Goal: Information Seeking & Learning: Find specific fact

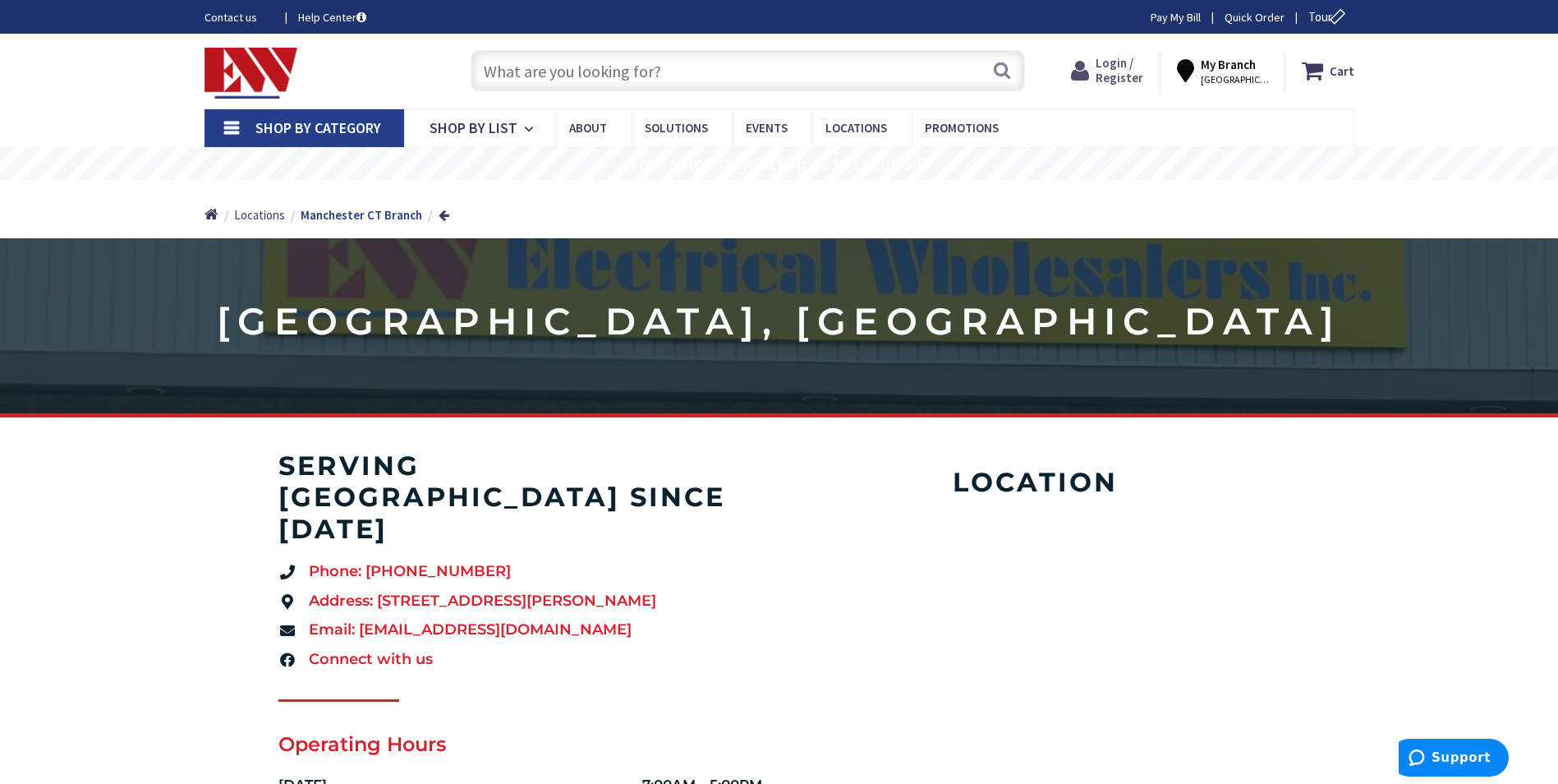
click at [1134, 67] on span "Login / Register" at bounding box center [1120, 70] width 47 height 30
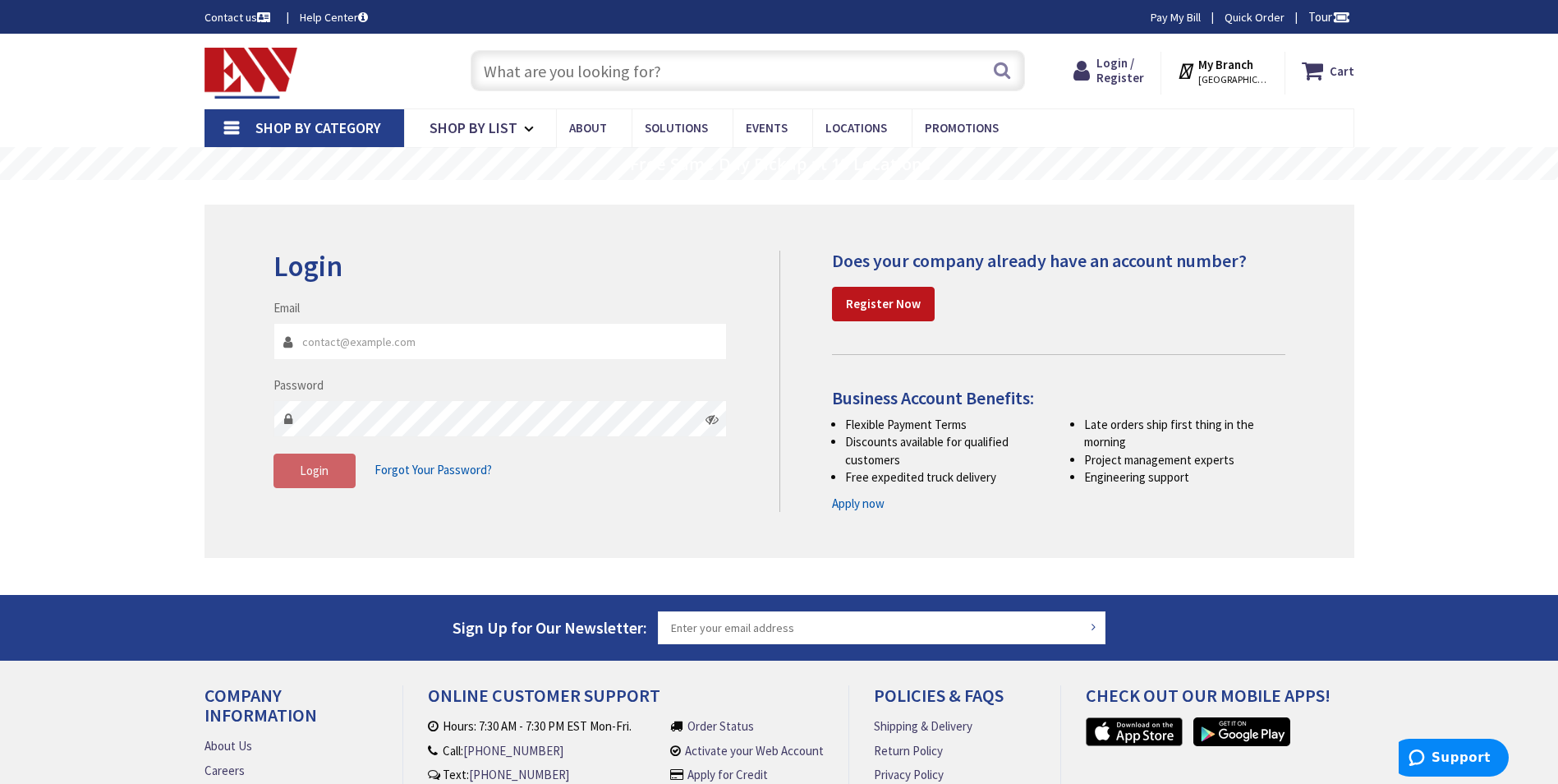
type input "Yosef@dubaldo.com"
click at [286, 472] on button "Login" at bounding box center [314, 470] width 82 height 34
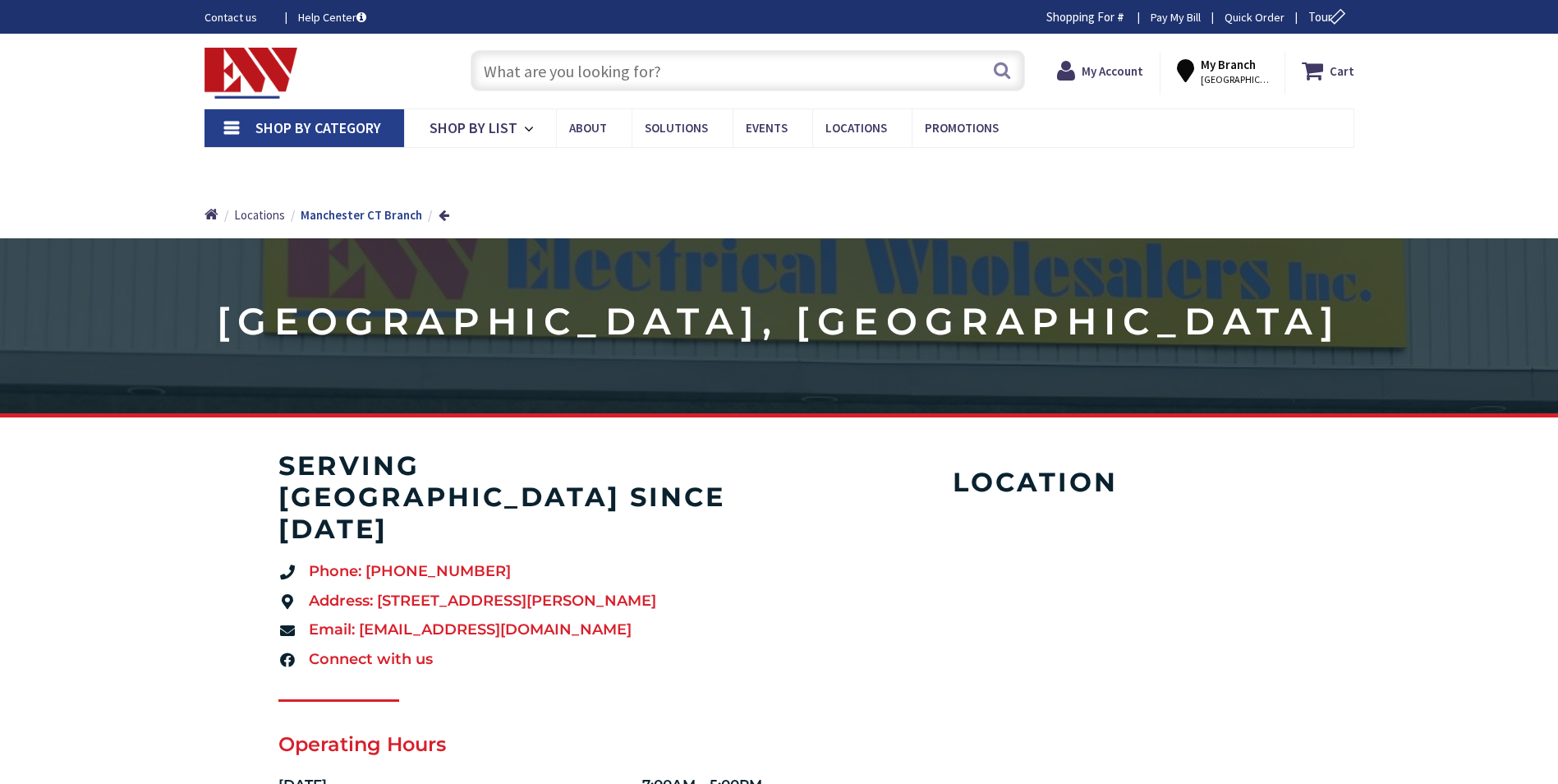
click at [628, 69] on input "text" at bounding box center [748, 70] width 554 height 41
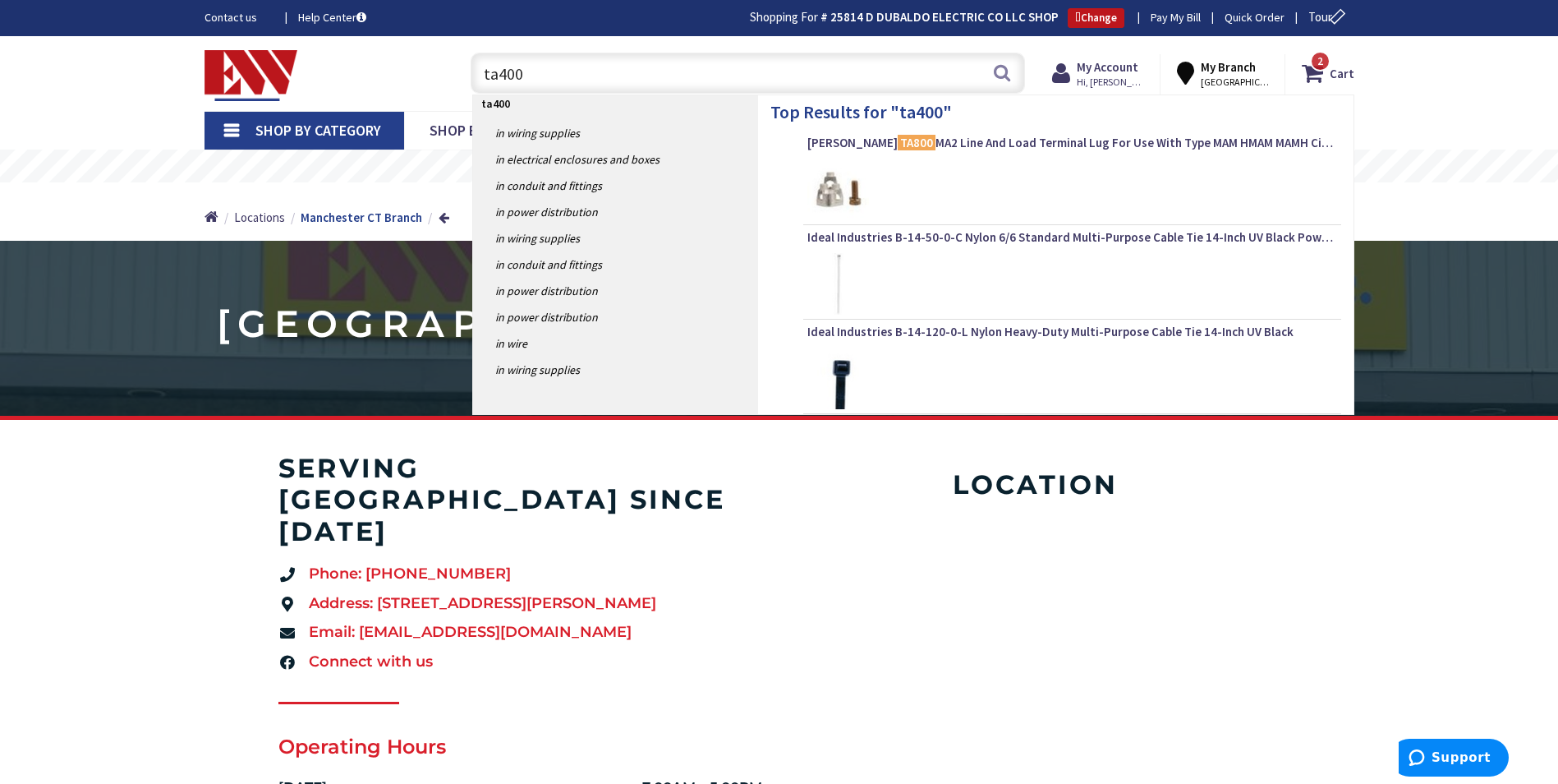
type input "ta400k"
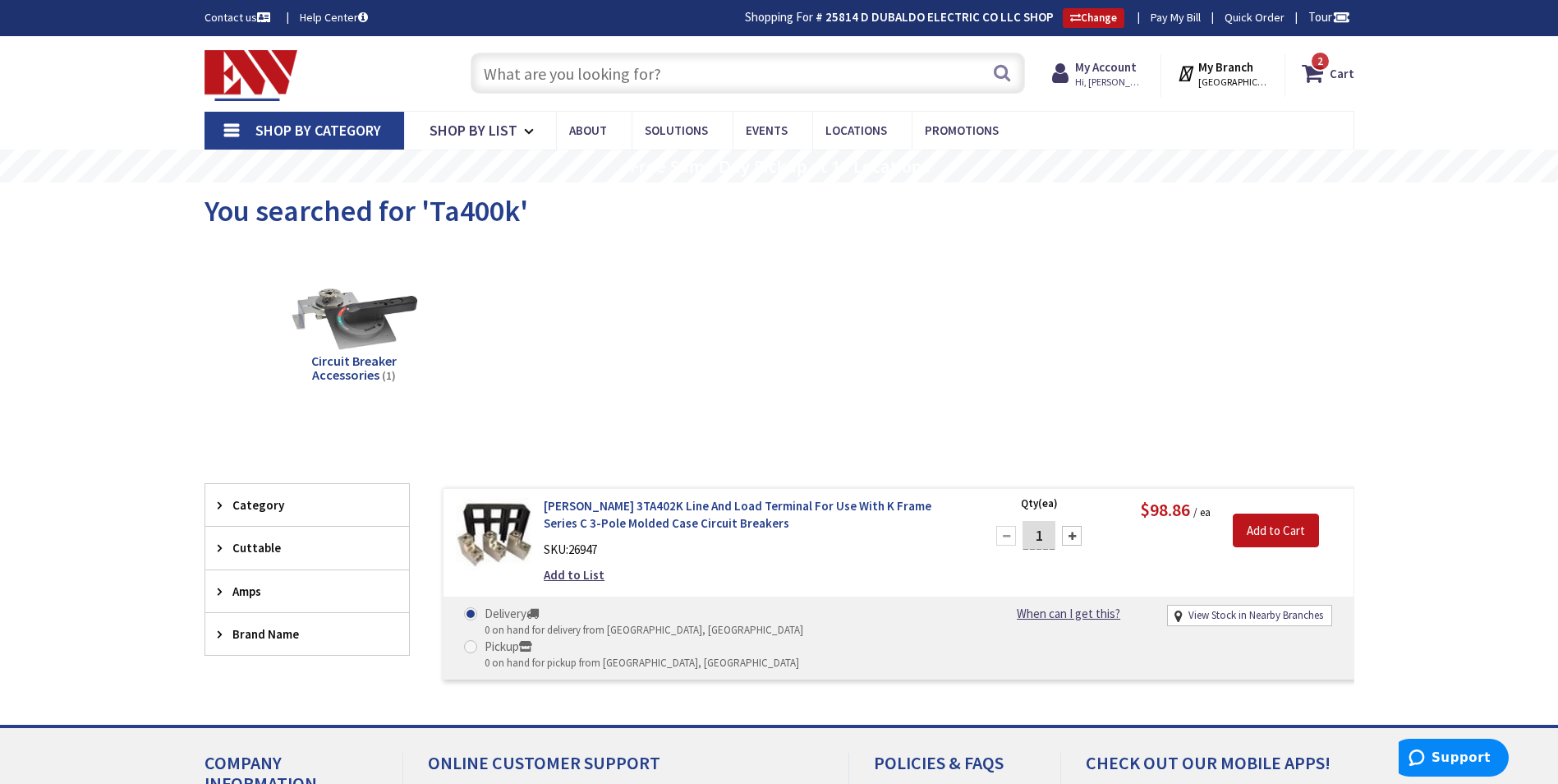
scroll to position [82, 0]
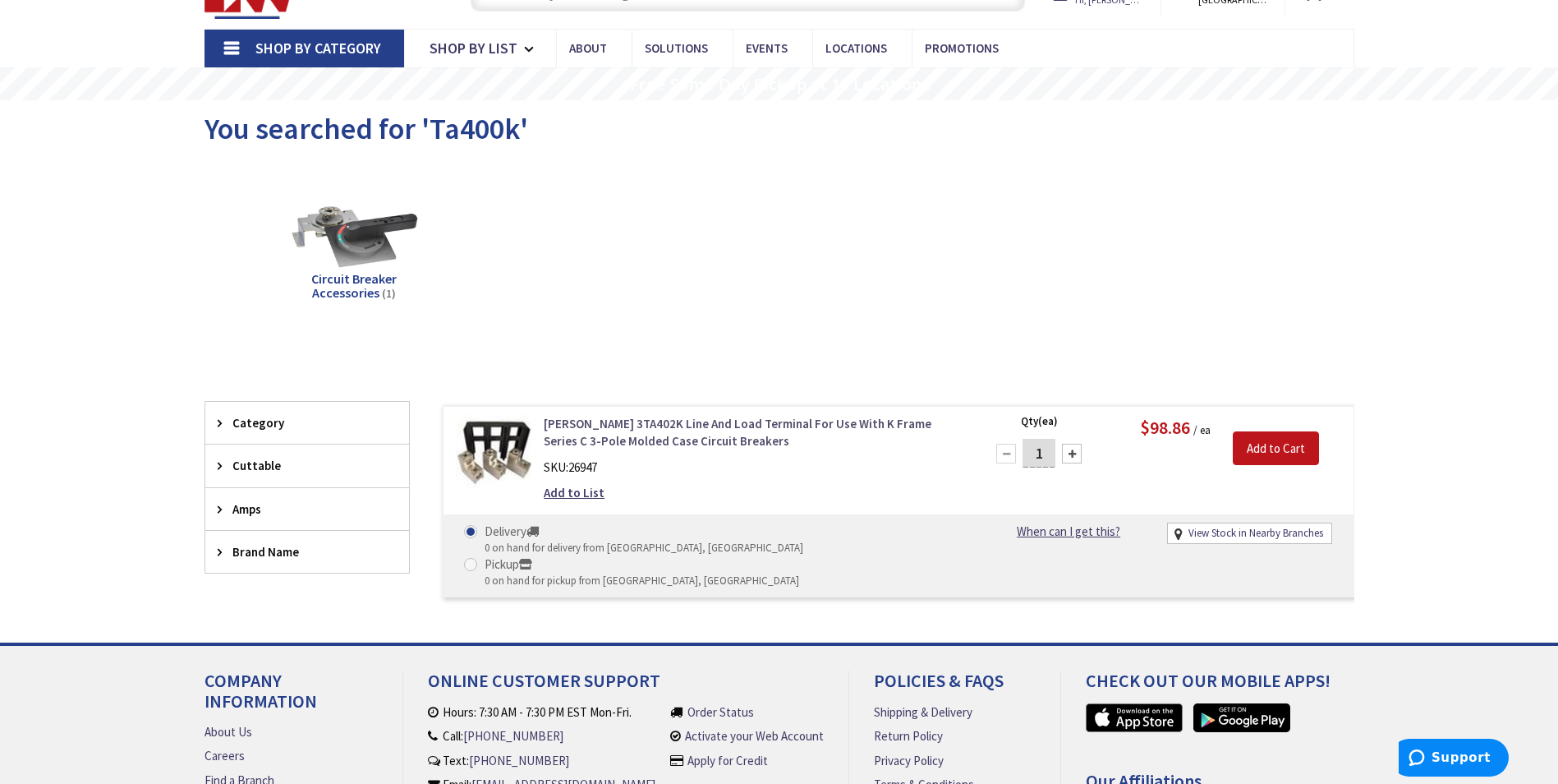
click at [593, 433] on link "[PERSON_NAME] 3TA402K Line And Load Terminal For Use With K Frame Series C 3-Po…" at bounding box center [753, 432] width 418 height 35
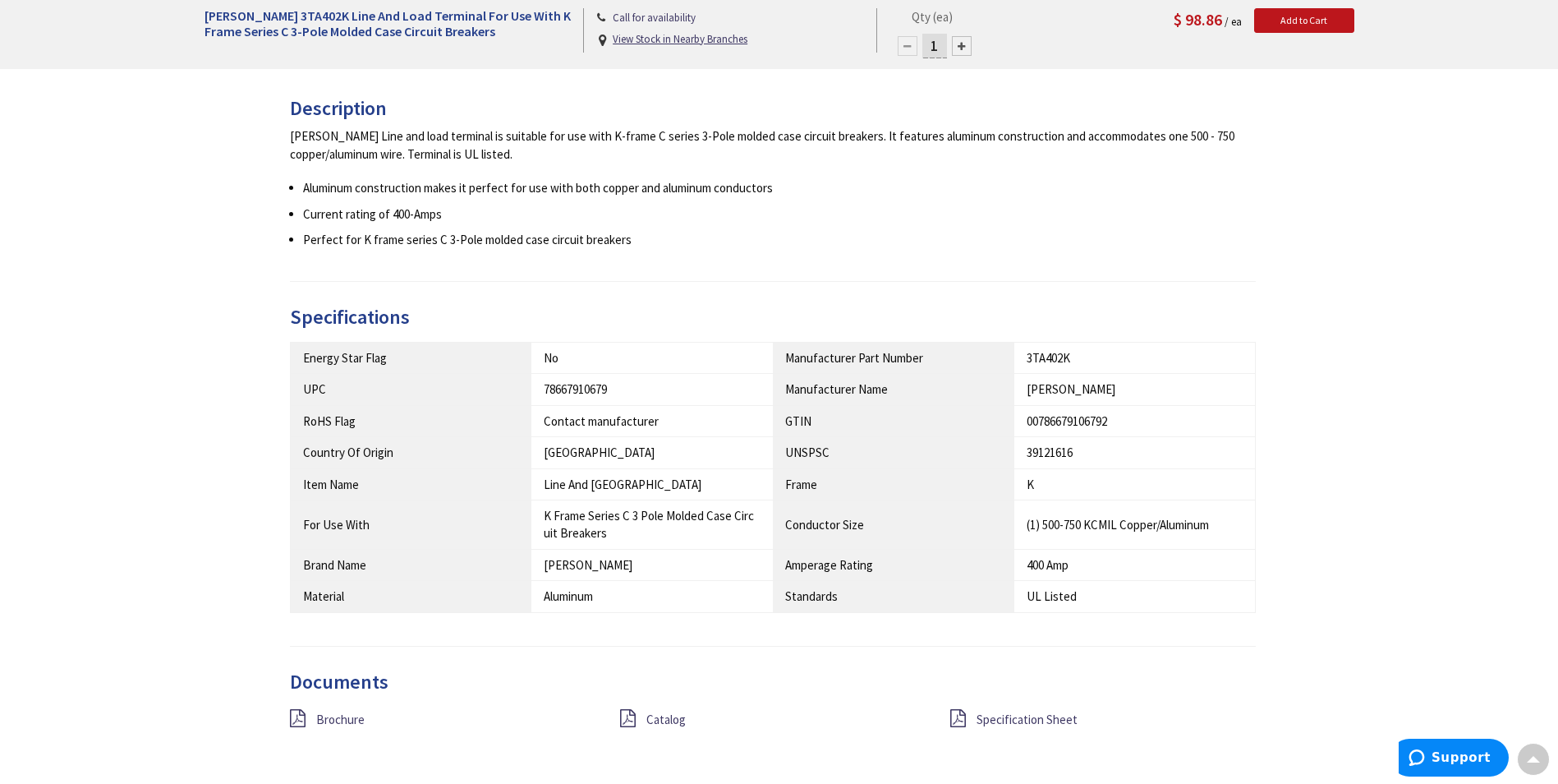
scroll to position [741, 0]
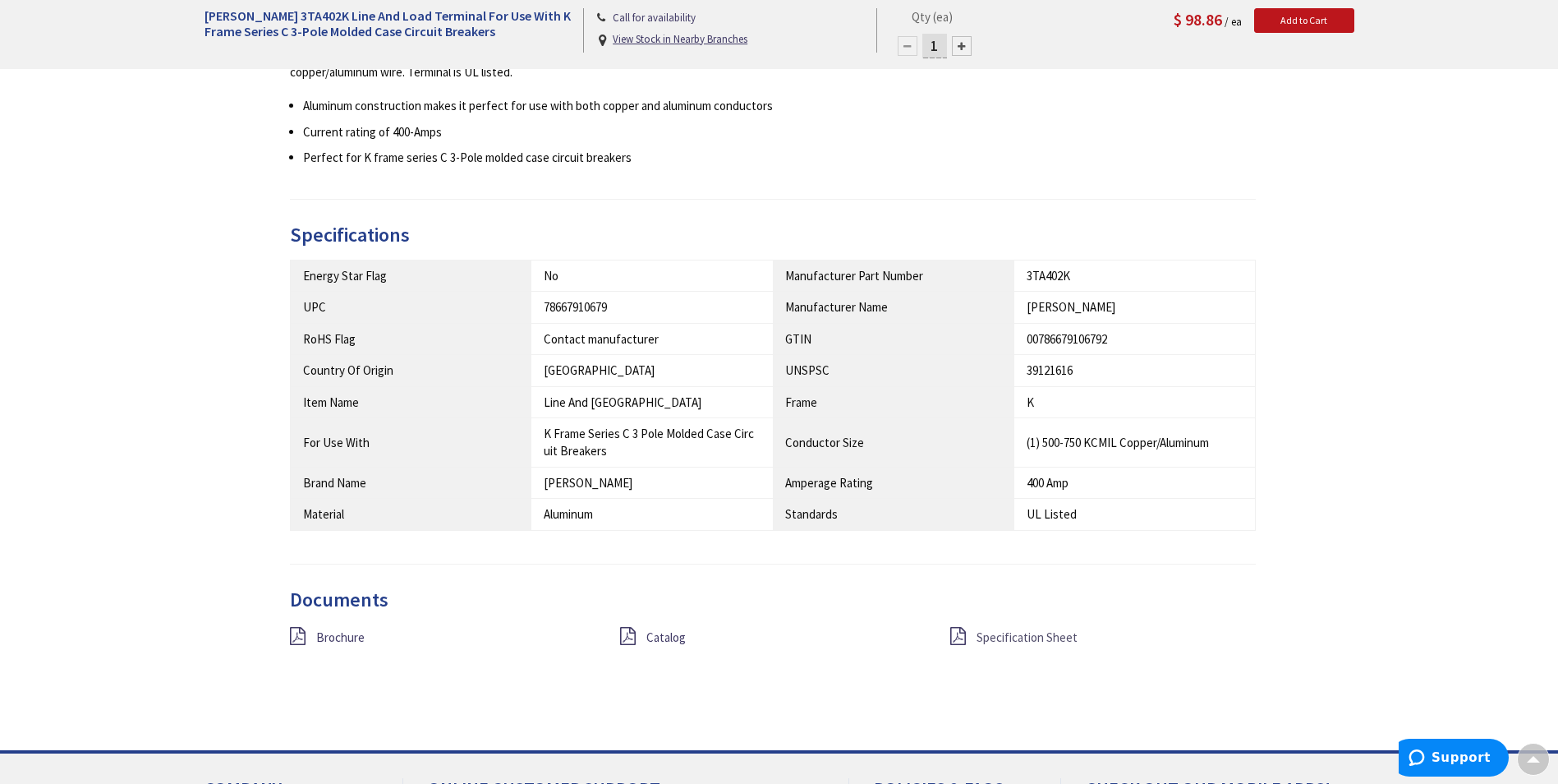
click at [1001, 640] on span "Specification Sheet" at bounding box center [1027, 636] width 101 height 16
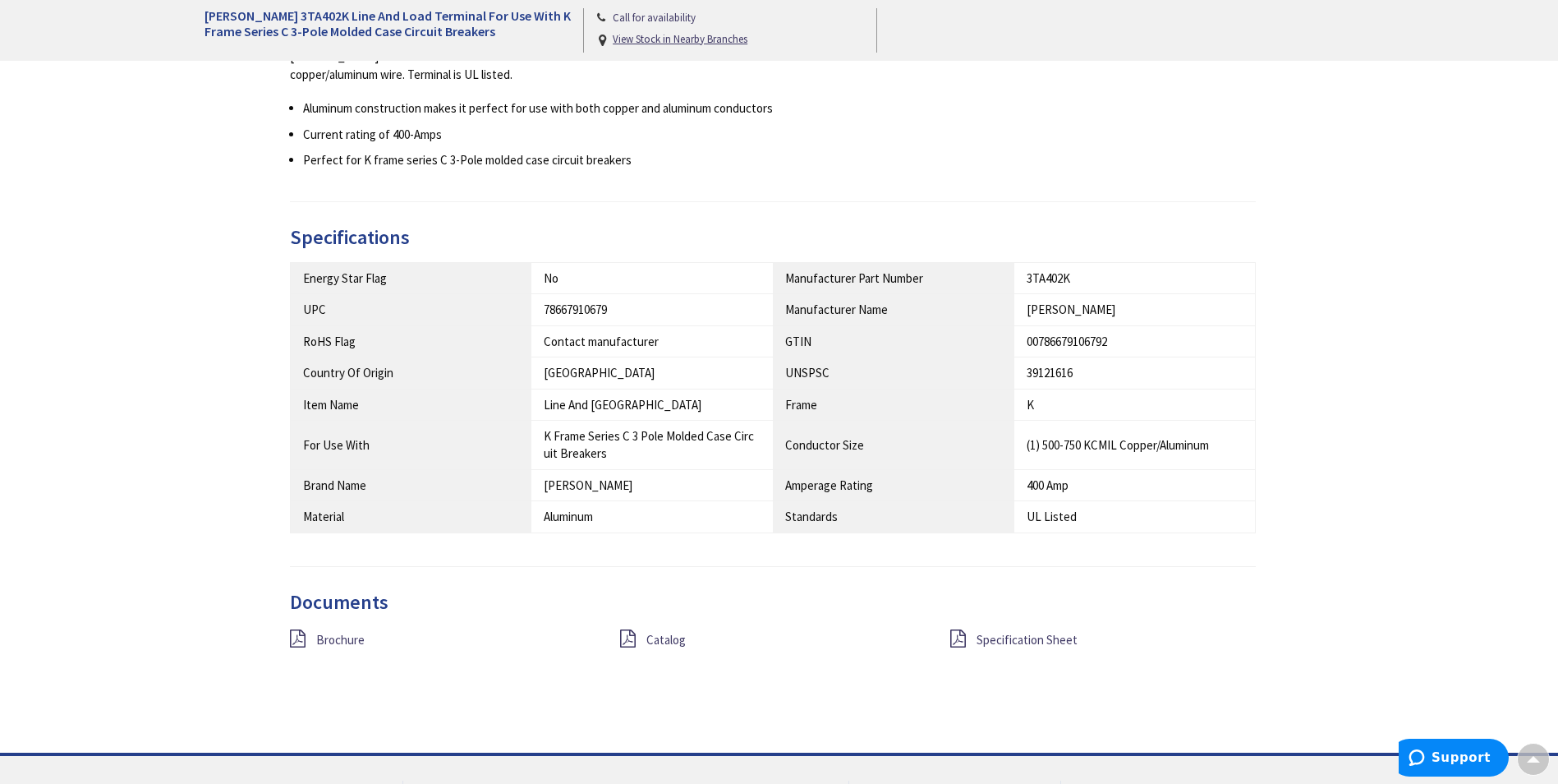
click at [315, 638] on div "Brochure" at bounding box center [443, 639] width 330 height 21
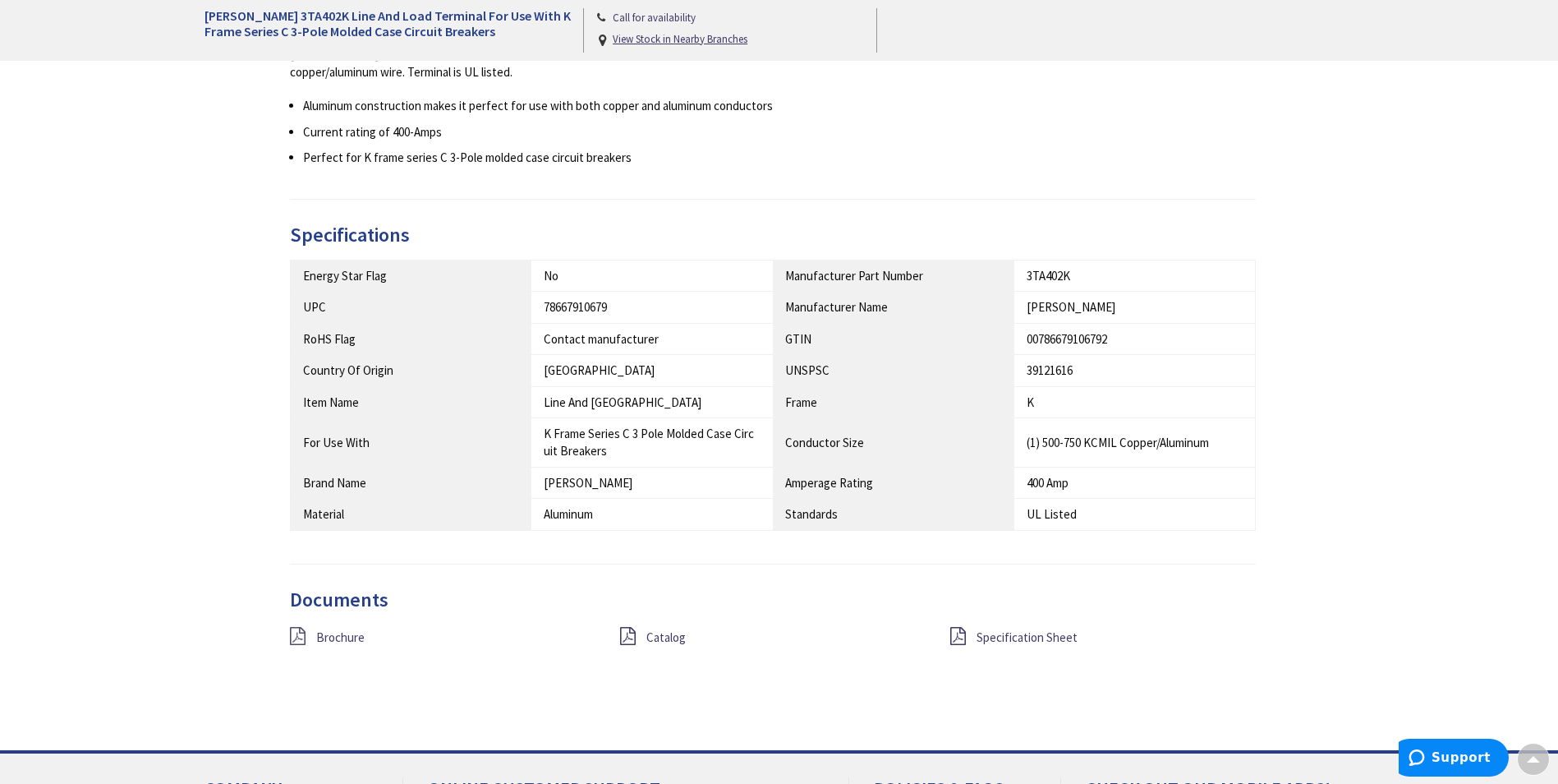
click at [292, 636] on icon at bounding box center [298, 636] width 16 height 18
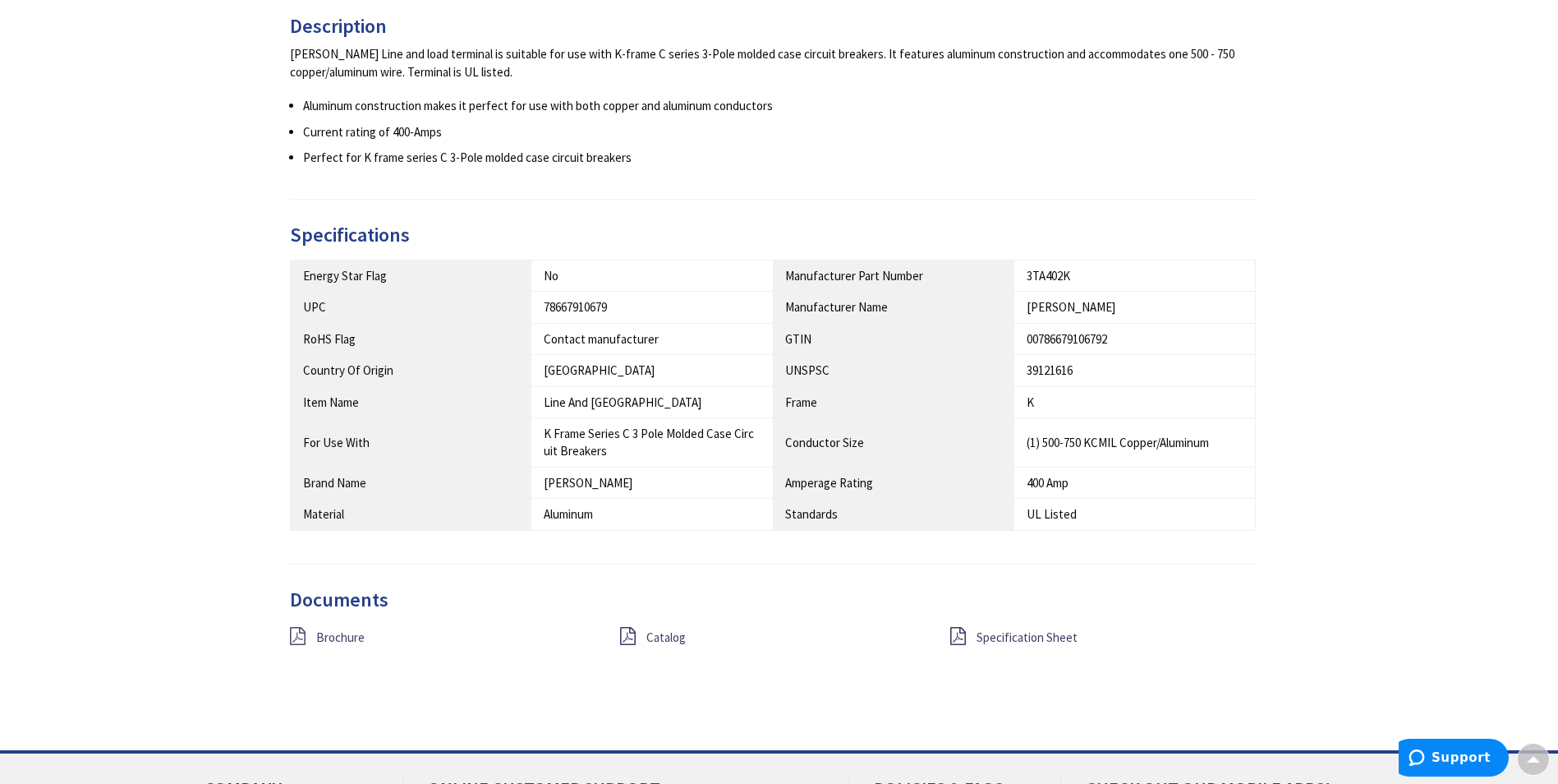
scroll to position [0, 0]
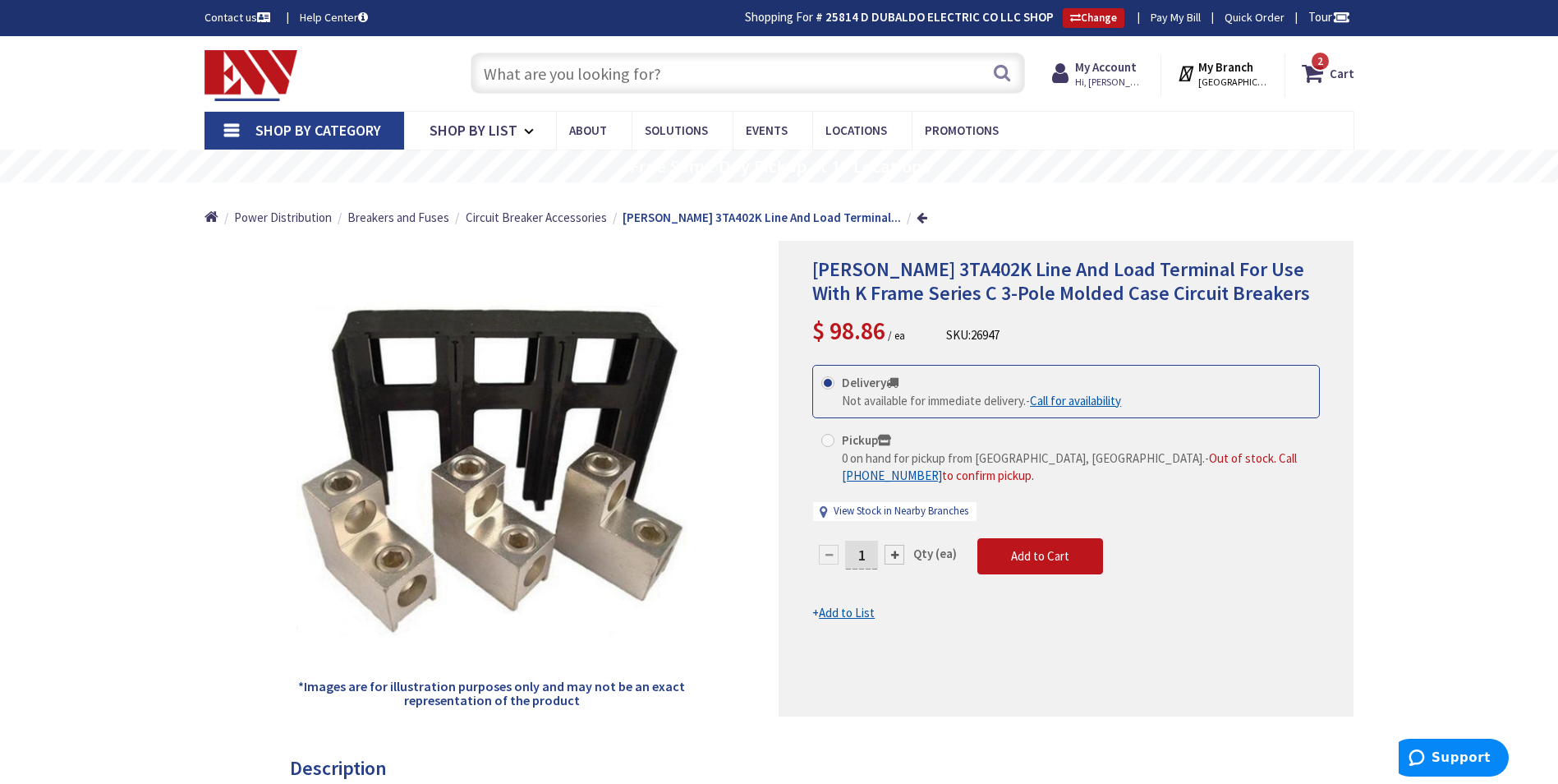
click at [494, 68] on input "text" at bounding box center [748, 73] width 554 height 41
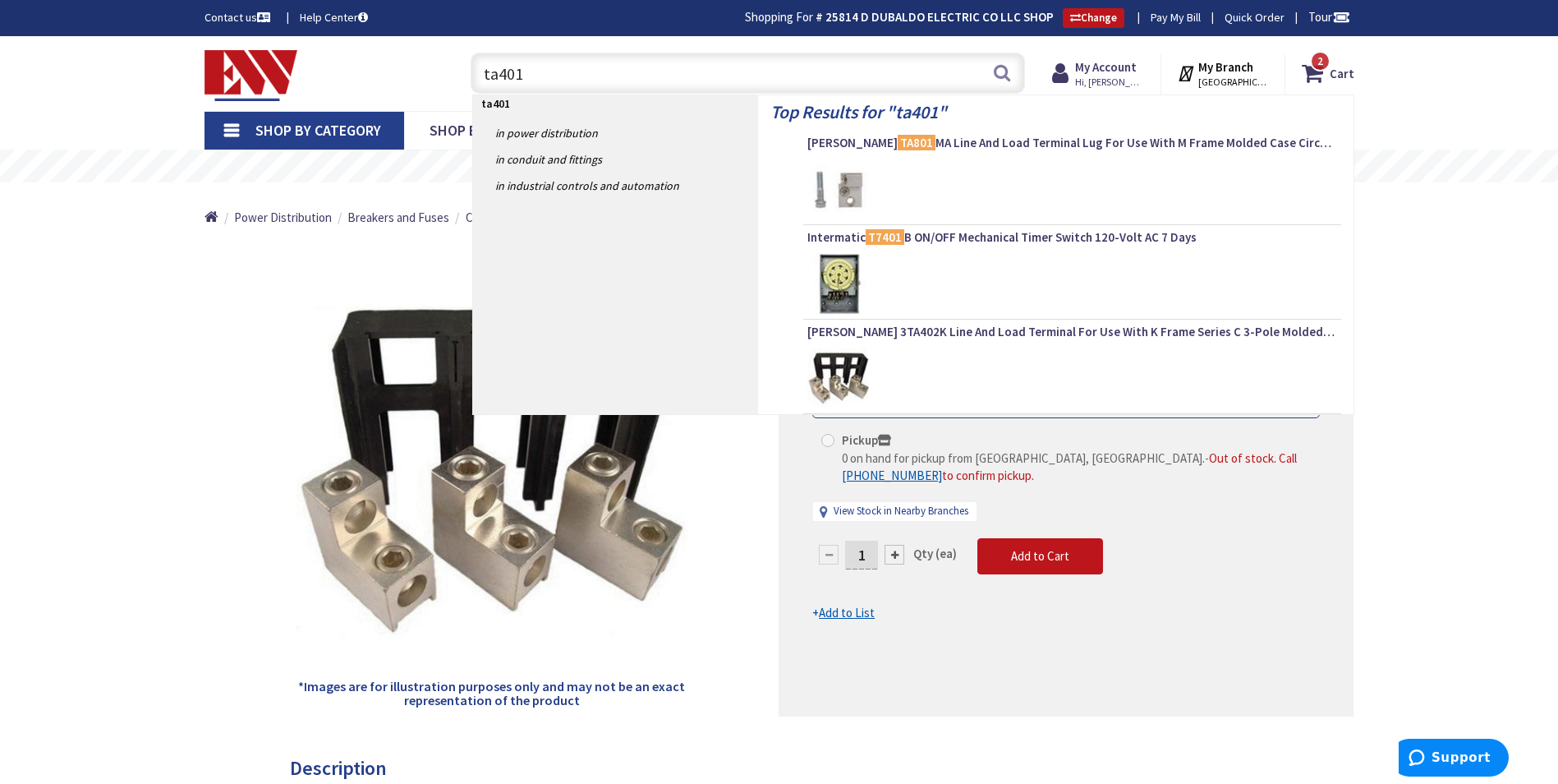
type input "ta401k"
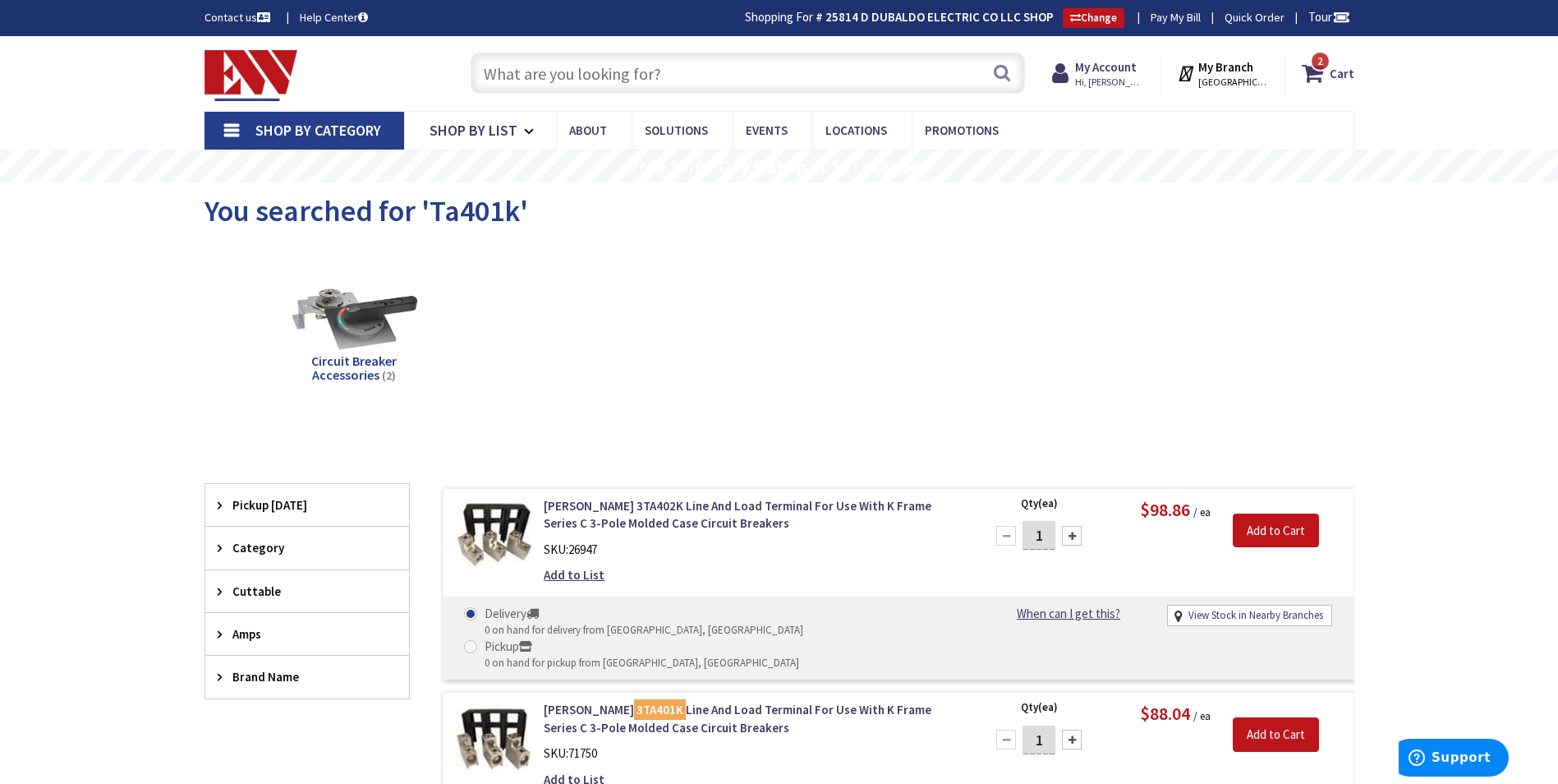
scroll to position [82, 0]
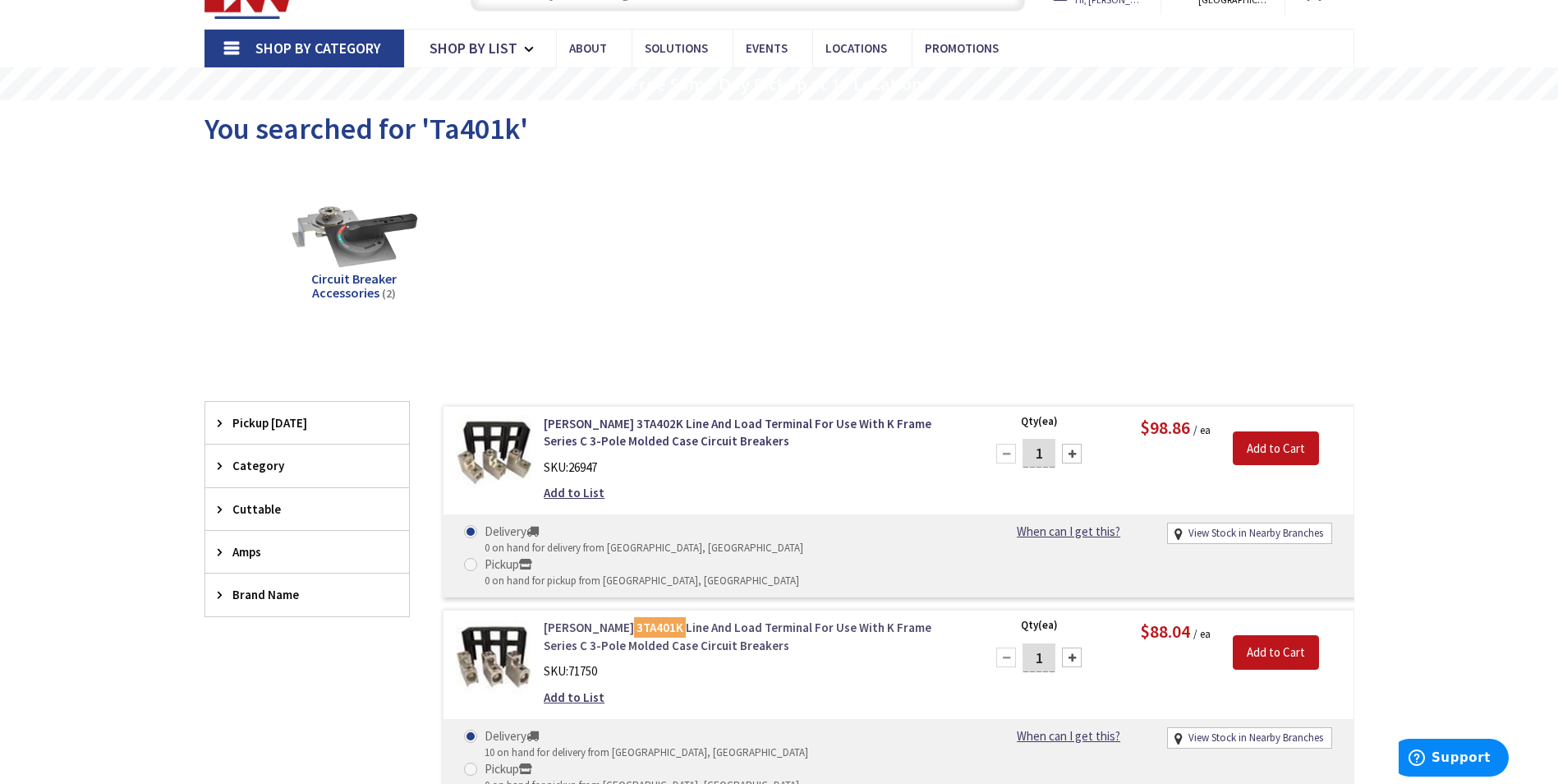
click at [560, 618] on link "Eaton 3TA401K Line And Load Terminal For Use With K Frame Series C 3-Pole Molde…" at bounding box center [753, 636] width 418 height 35
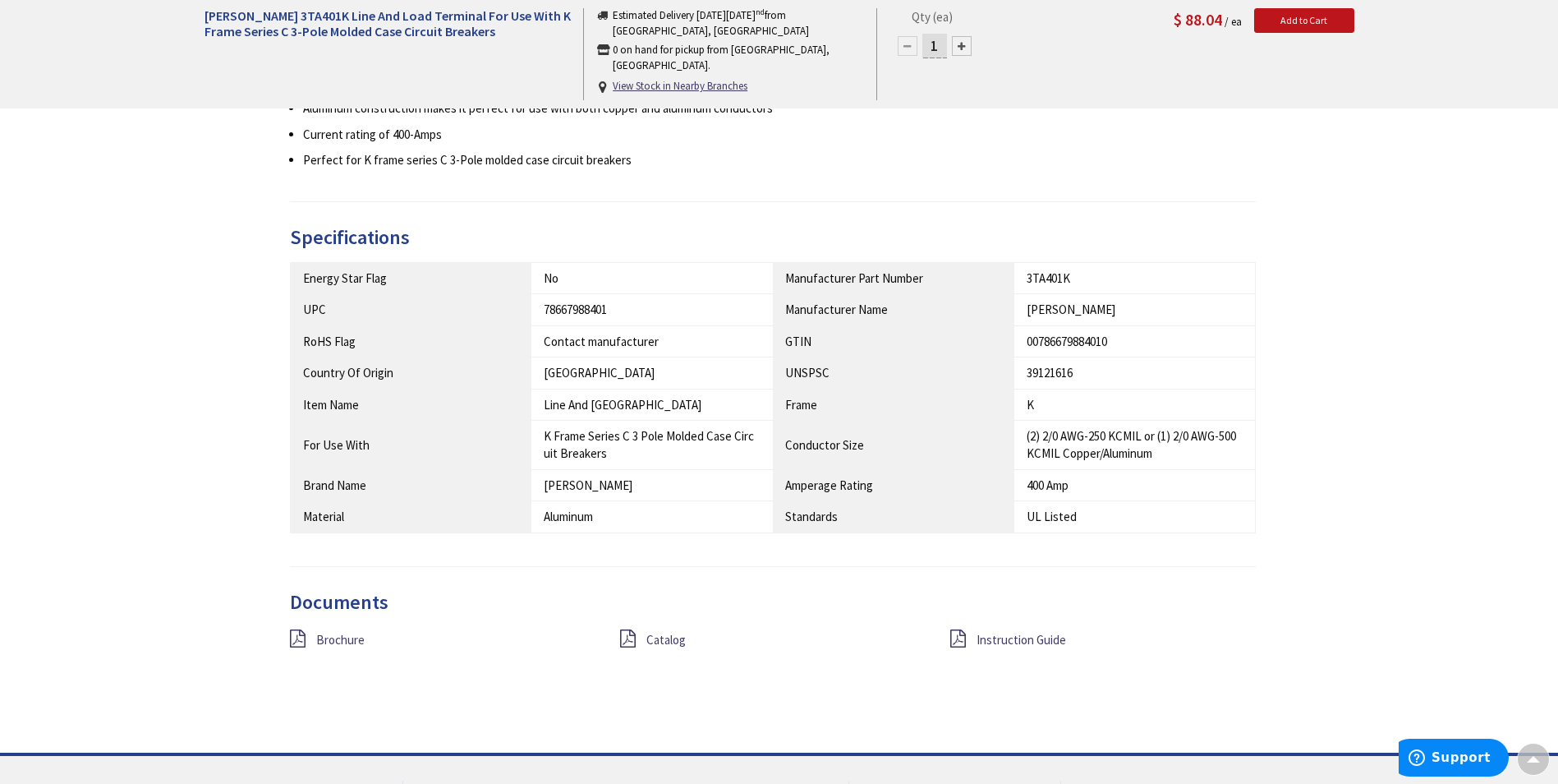
scroll to position [903, 0]
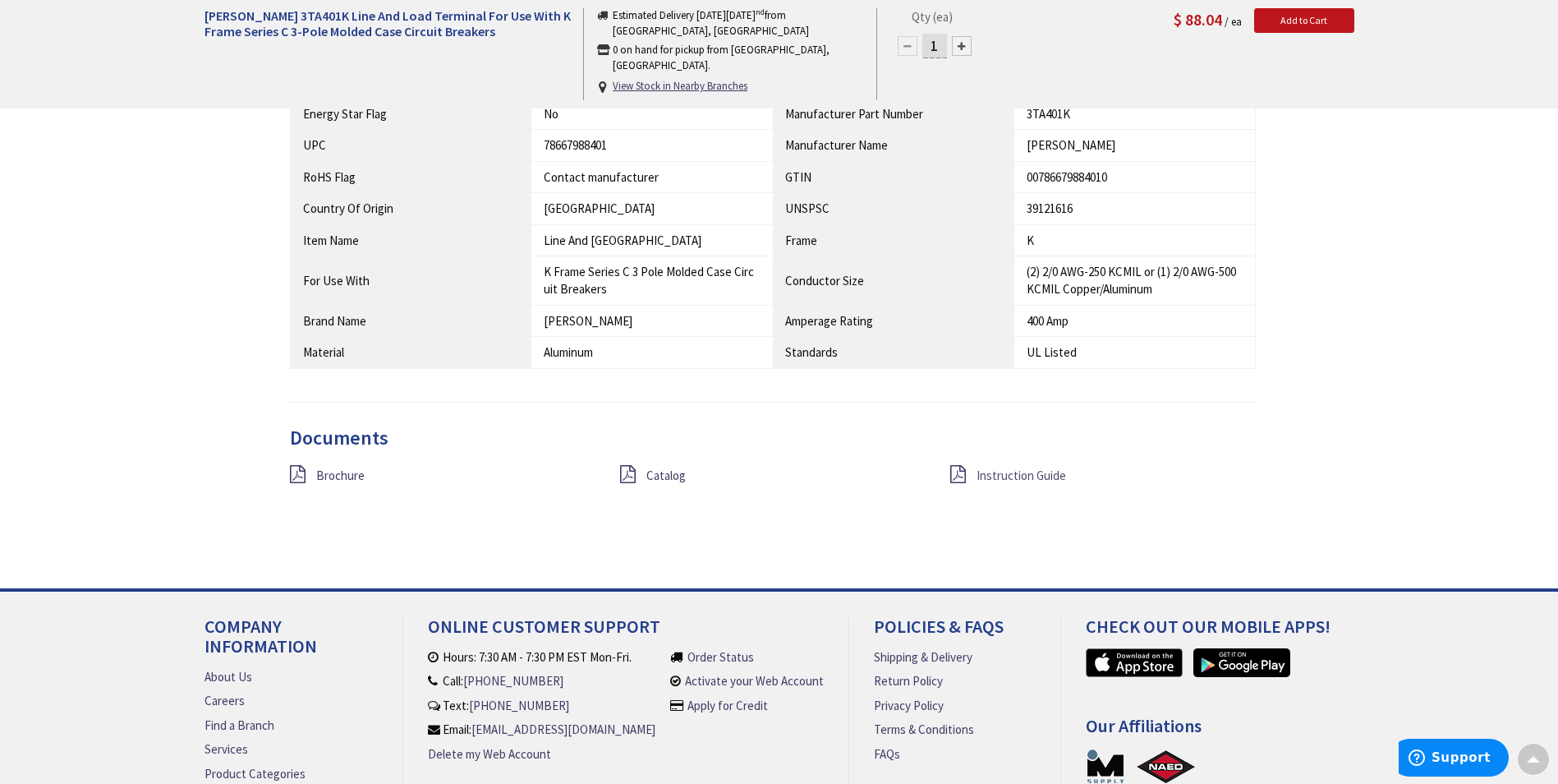
click at [990, 478] on span "Instruction Guide" at bounding box center [1022, 475] width 90 height 16
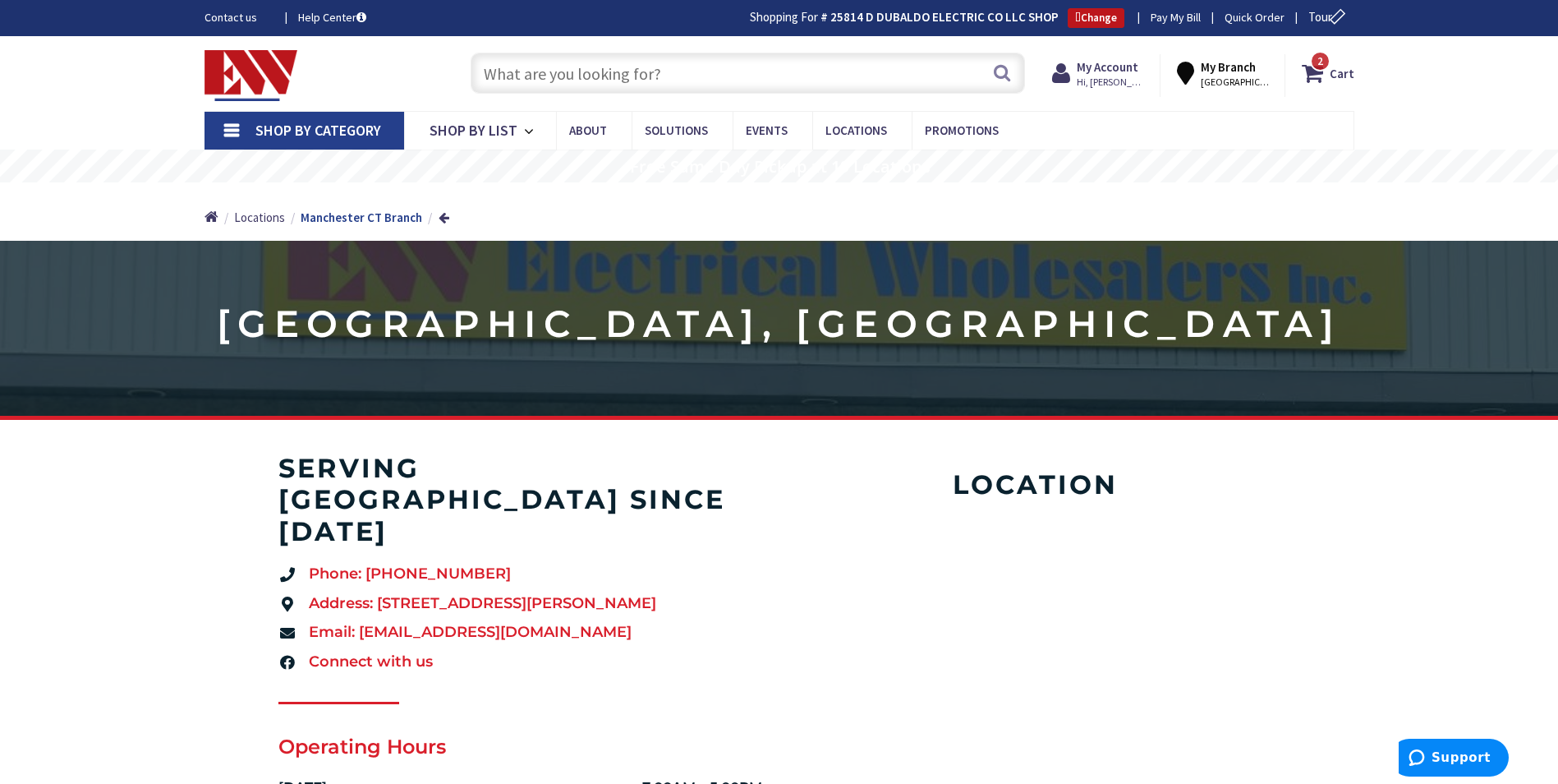
click at [670, 74] on input "text" at bounding box center [748, 73] width 554 height 41
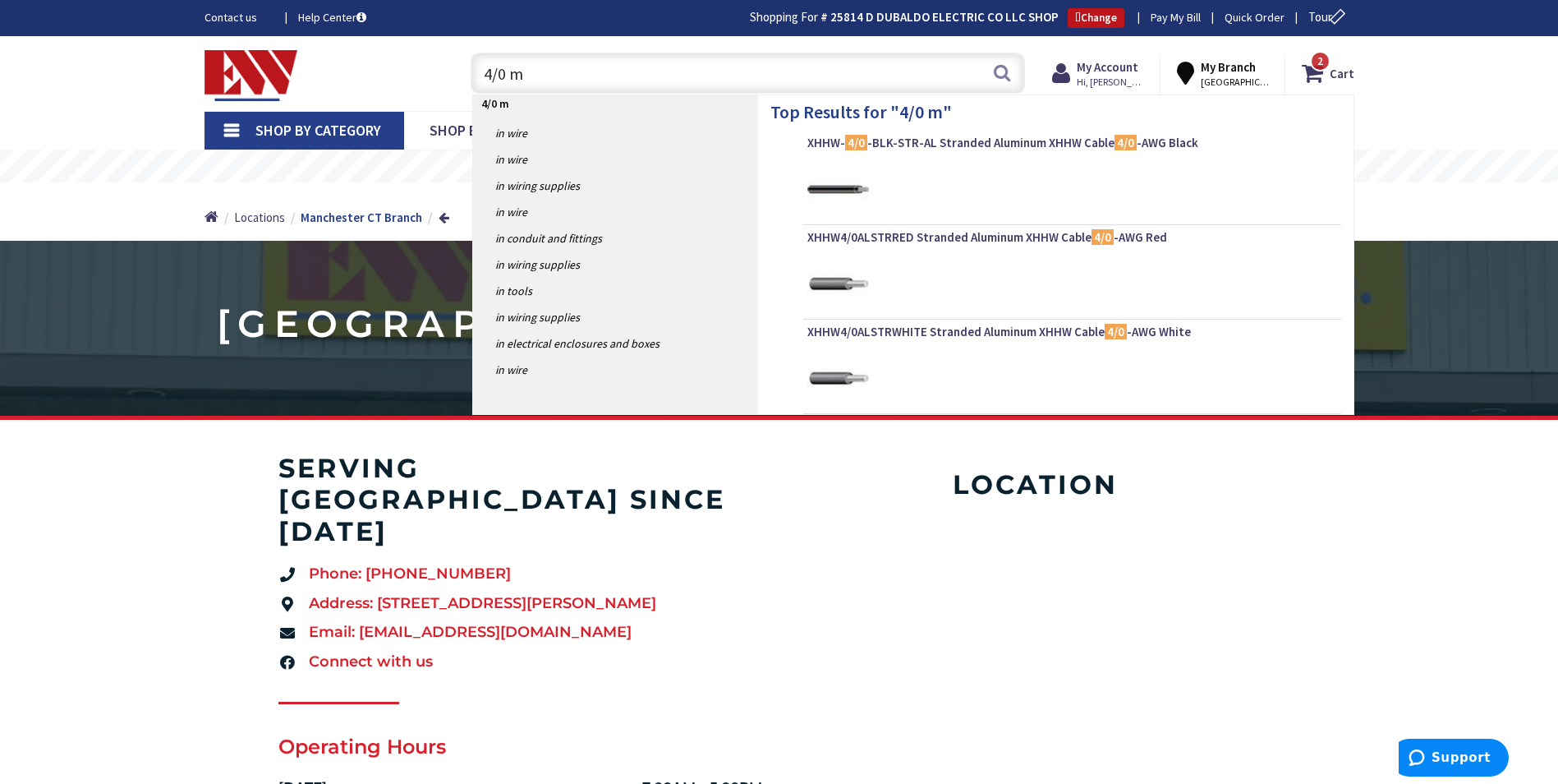
type input "4/0 mc"
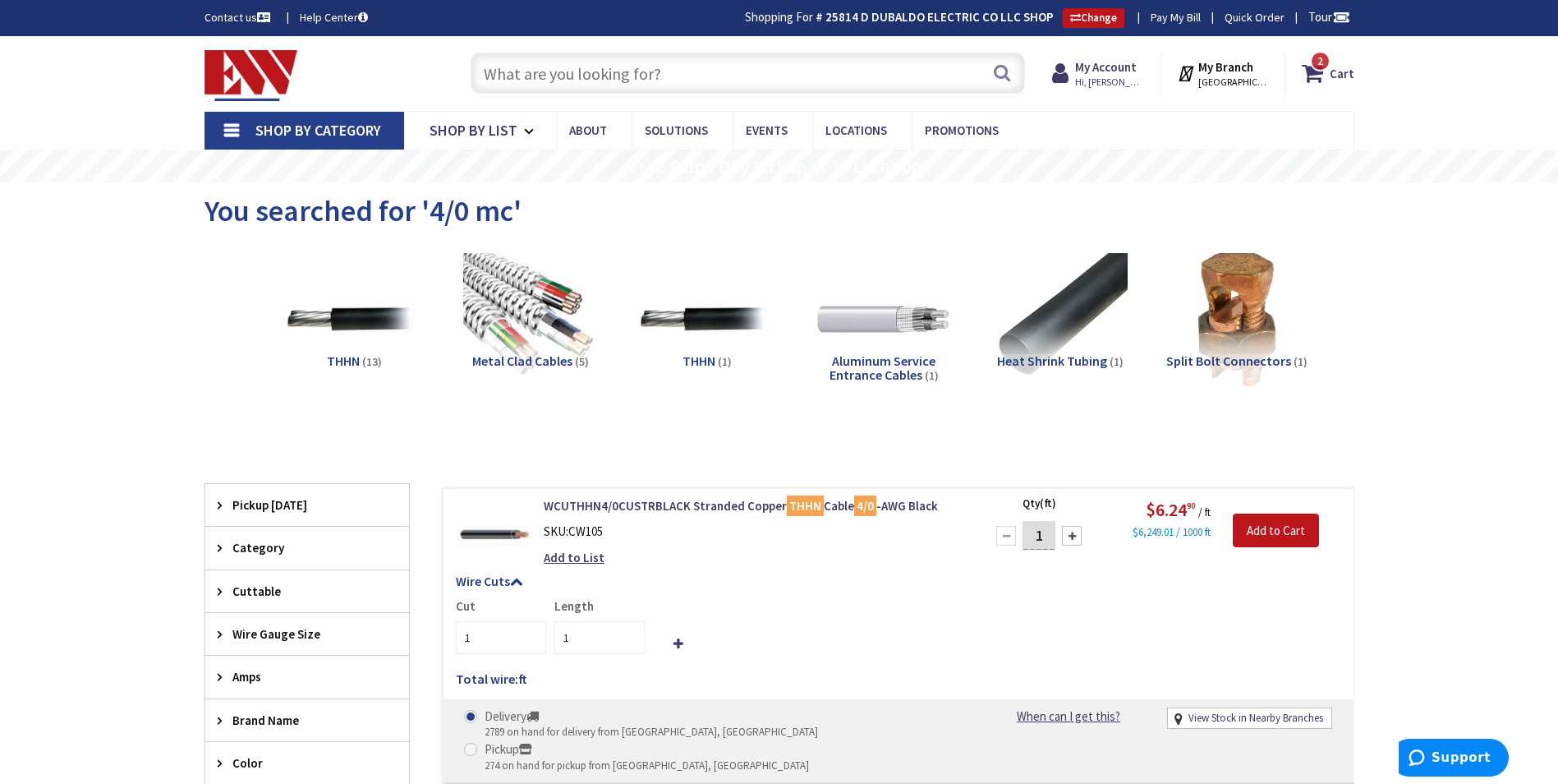
click at [521, 357] on span "Metal Clad Cables" at bounding box center [522, 360] width 100 height 16
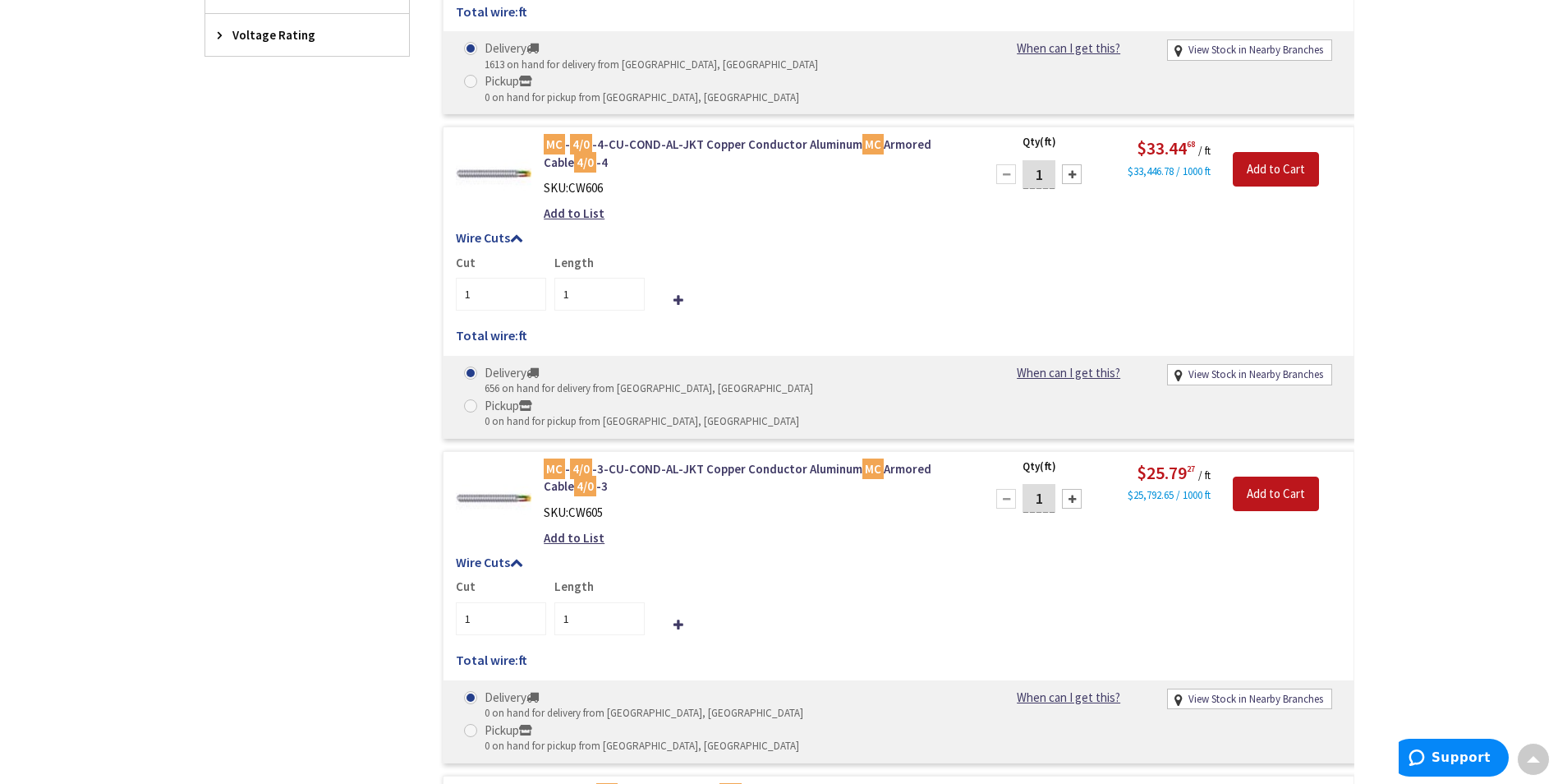
scroll to position [864, 0]
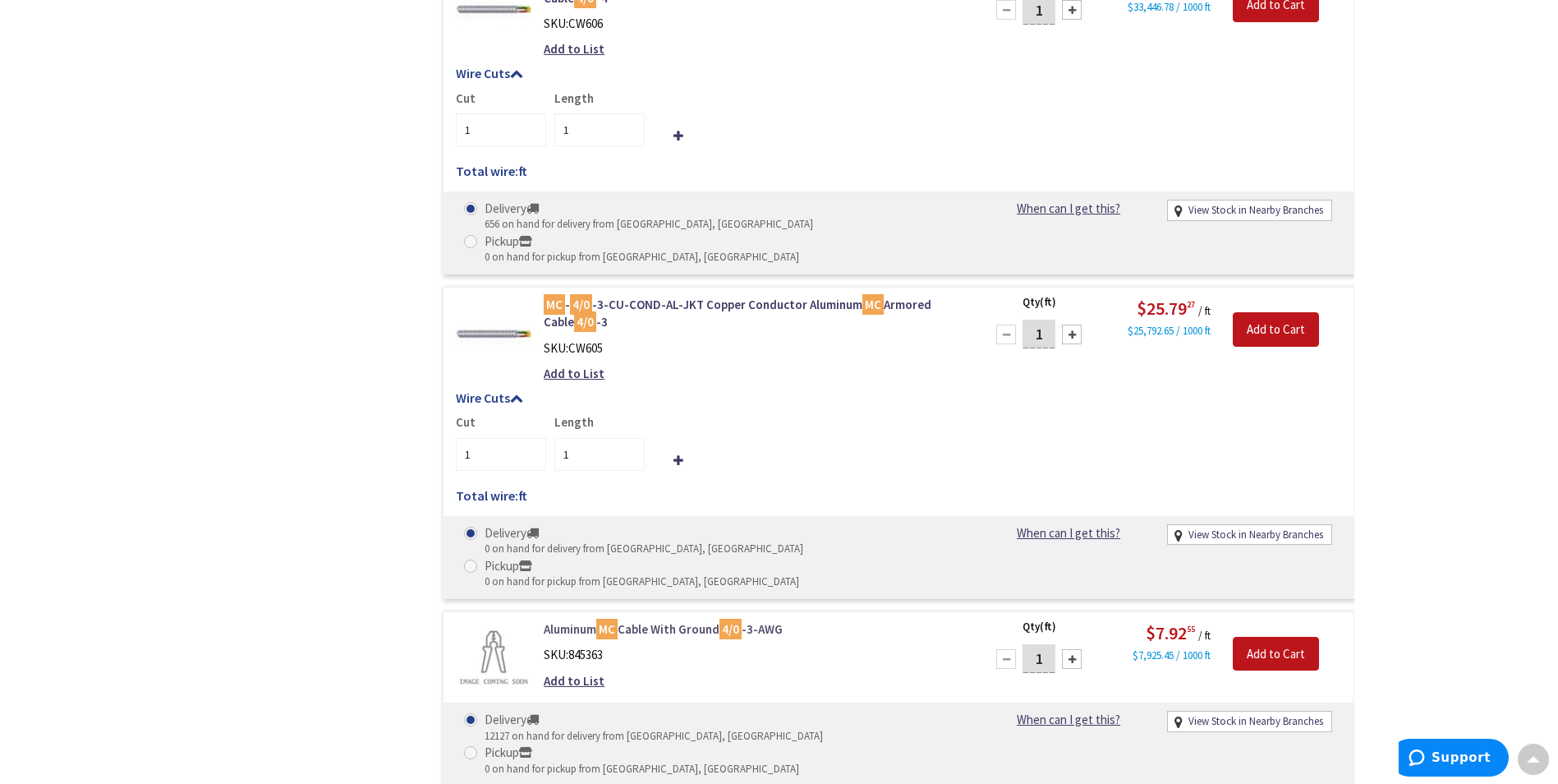
click at [674, 620] on link "Aluminum MC Cable With Ground 4/0 -3-AWG" at bounding box center [753, 629] width 418 height 17
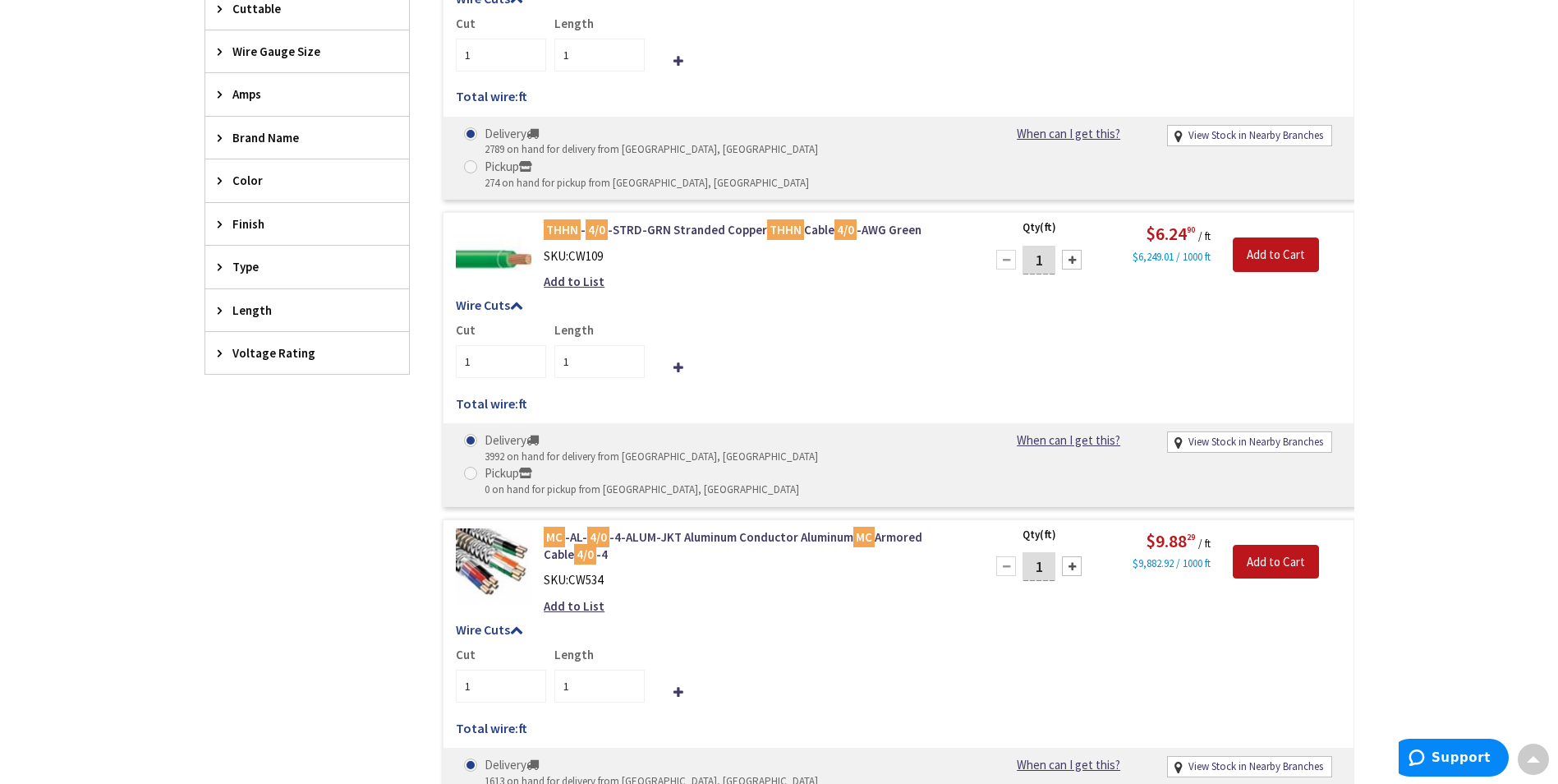
scroll to position [583, 0]
click at [722, 528] on link "MC -AL- 4/0 -4-ALUM-JKT Aluminum Conductor Aluminum MC Armored Cable 4/0 -4" at bounding box center [753, 545] width 418 height 35
